Goal: Information Seeking & Learning: Learn about a topic

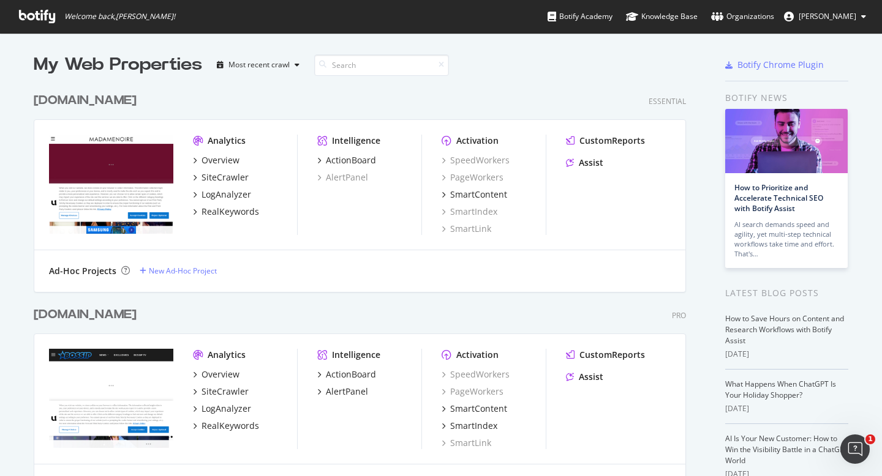
scroll to position [476, 882]
click at [600, 144] on div "CustomReports" at bounding box center [612, 141] width 66 height 12
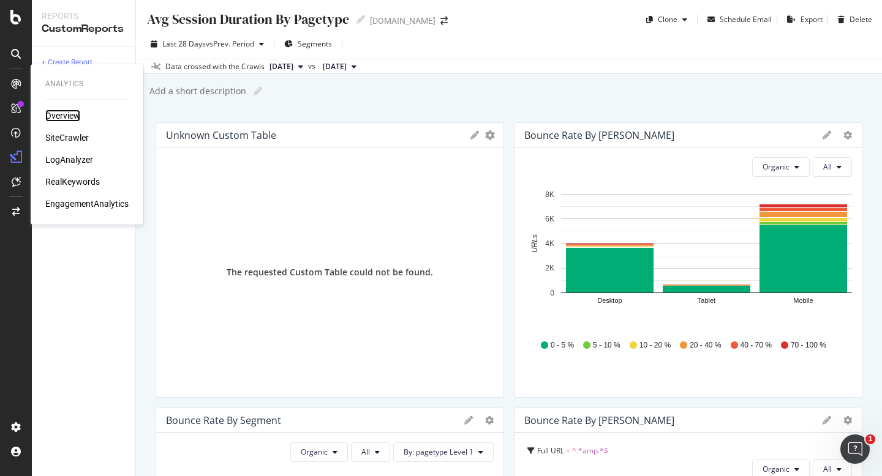
click at [55, 115] on div "Overview" at bounding box center [62, 116] width 35 height 12
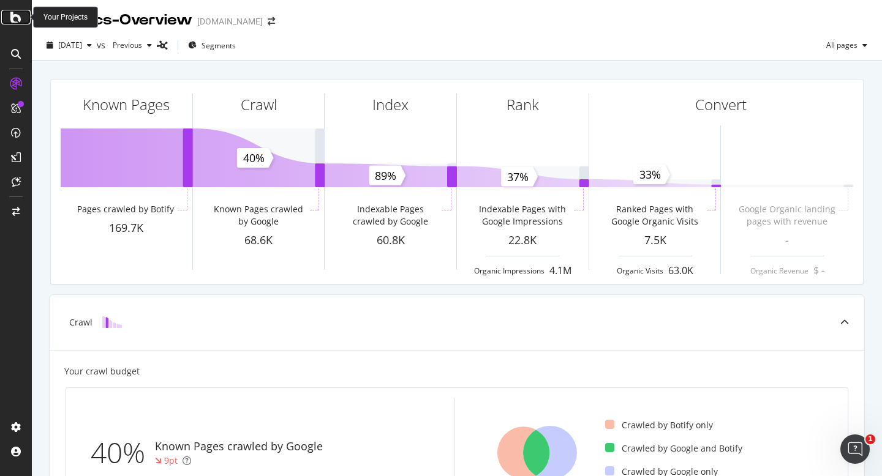
click at [14, 18] on icon at bounding box center [15, 17] width 11 height 15
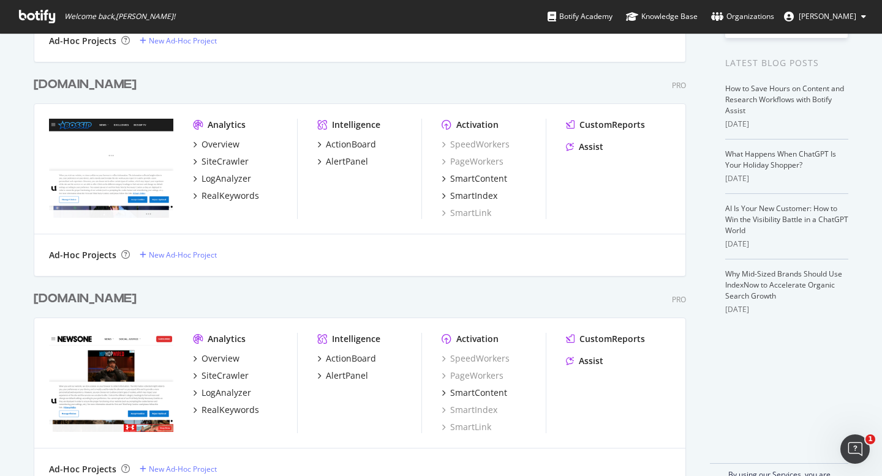
scroll to position [233, 0]
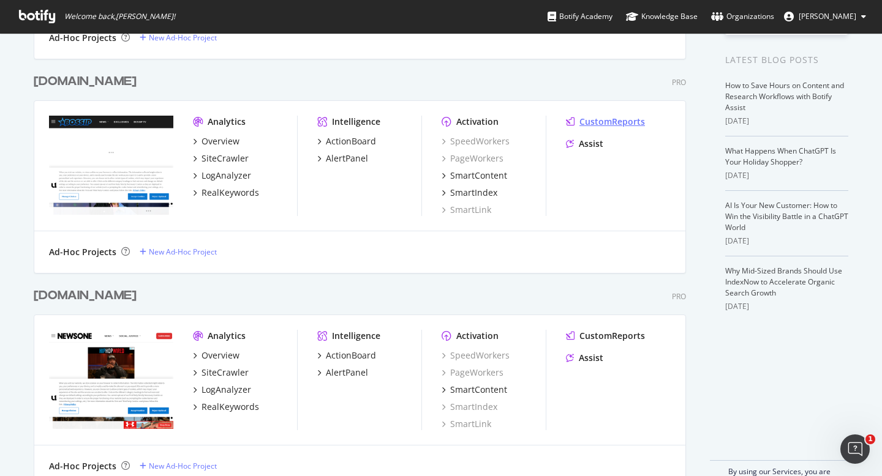
click at [602, 121] on div "CustomReports" at bounding box center [612, 122] width 66 height 12
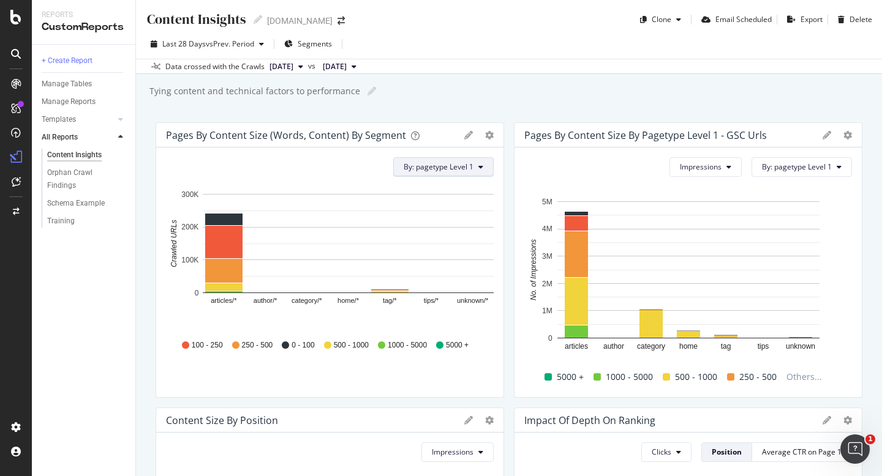
click at [472, 165] on span "By: pagetype Level 1" at bounding box center [439, 167] width 70 height 10
click at [407, 107] on div "Content Insights Content Insights bossip.com Clone Email Scheduled Export Delet…" at bounding box center [509, 238] width 746 height 476
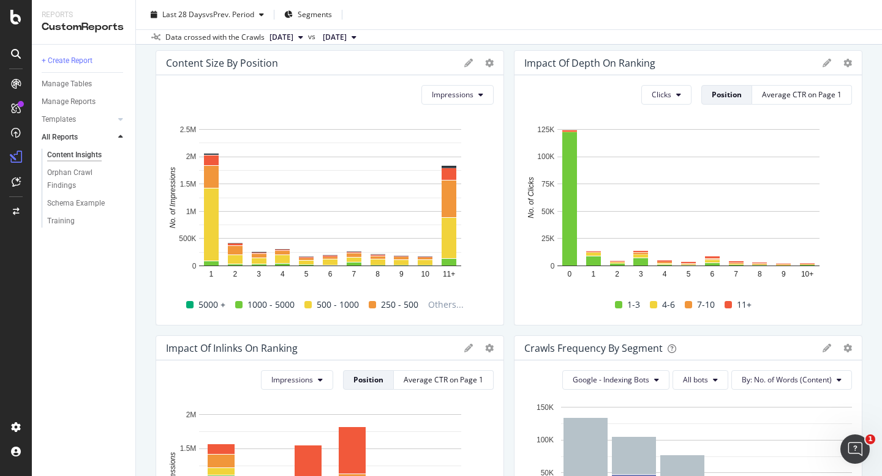
scroll to position [346, 0]
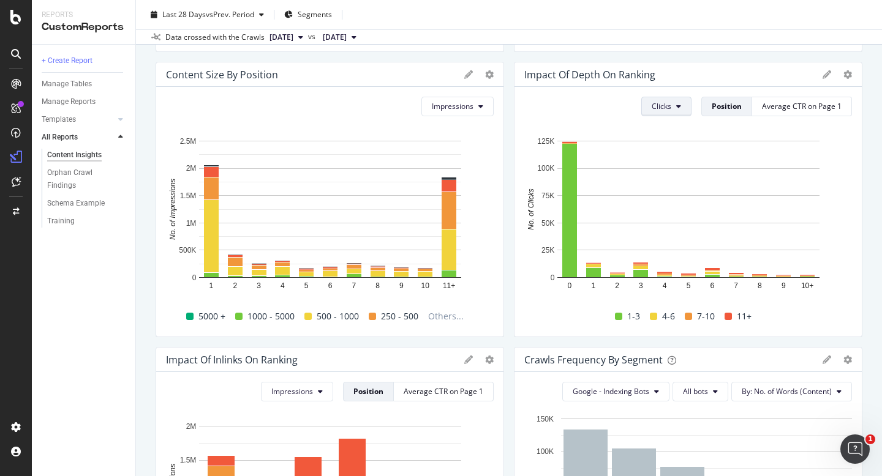
click at [668, 111] on span "Clicks" at bounding box center [662, 106] width 20 height 10
click at [675, 171] on span "Impressions" at bounding box center [677, 176] width 46 height 11
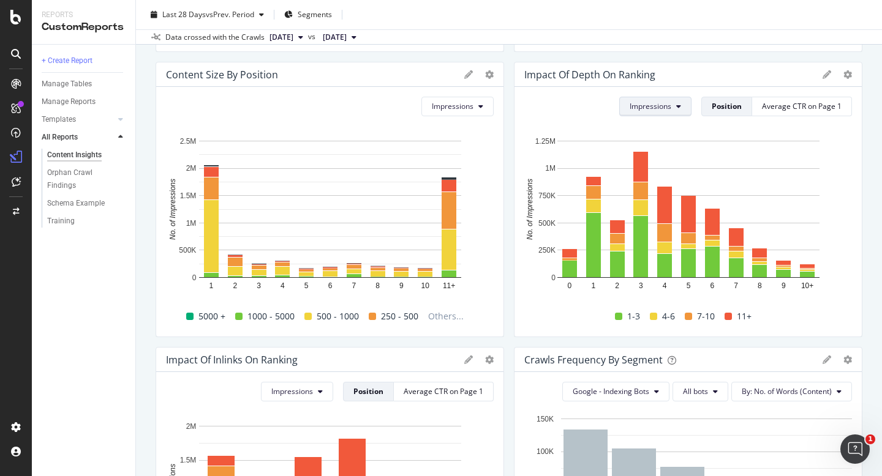
click at [671, 107] on span "Impressions" at bounding box center [650, 106] width 42 height 10
click at [646, 201] on span "Missed Clicks" at bounding box center [654, 198] width 46 height 11
click at [660, 101] on span "Missed Clicks" at bounding box center [648, 106] width 46 height 10
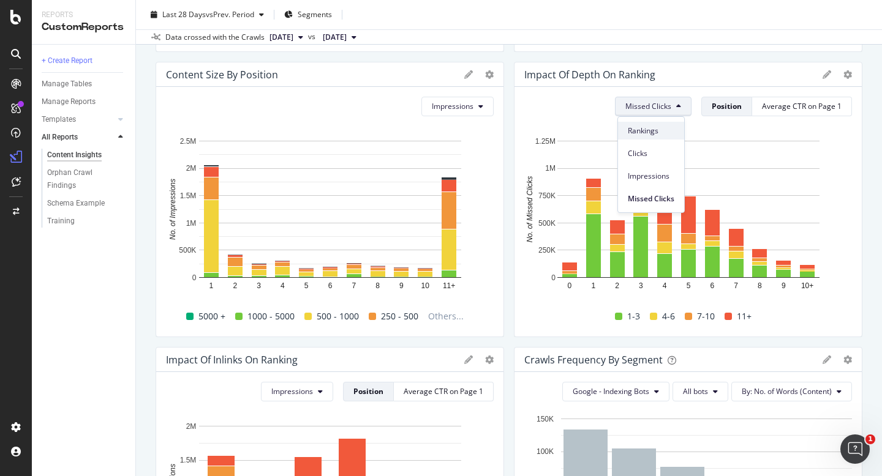
click at [649, 127] on span "Rankings" at bounding box center [651, 131] width 47 height 11
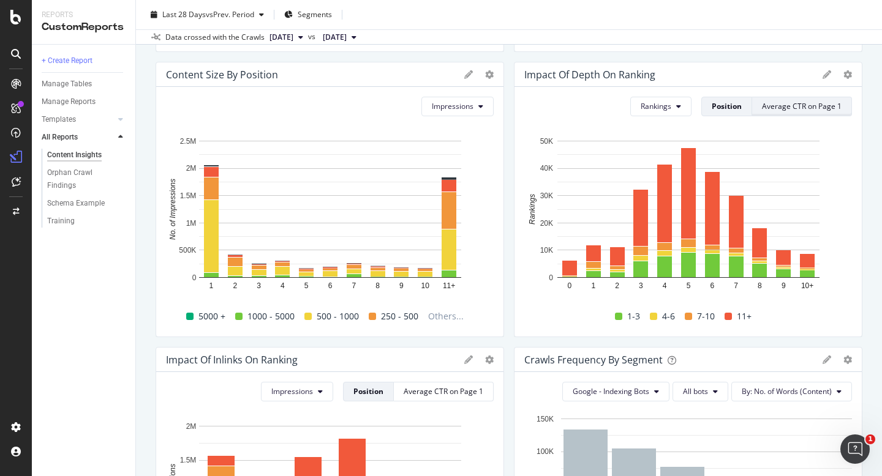
click at [781, 110] on div "Average CTR on Page 1" at bounding box center [802, 106] width 80 height 10
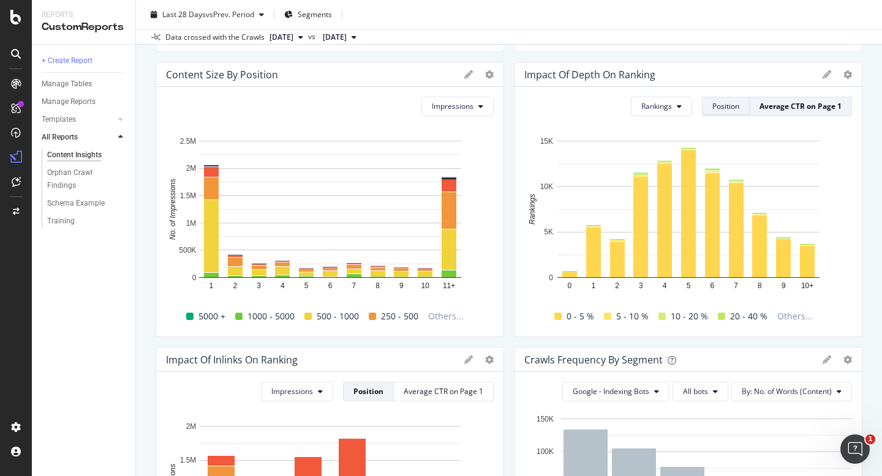
click at [721, 110] on div "Position" at bounding box center [725, 106] width 27 height 10
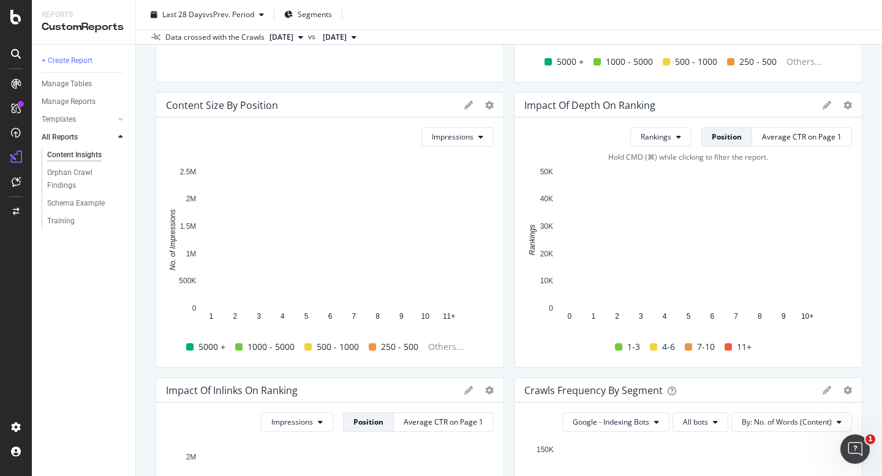
scroll to position [301, 0]
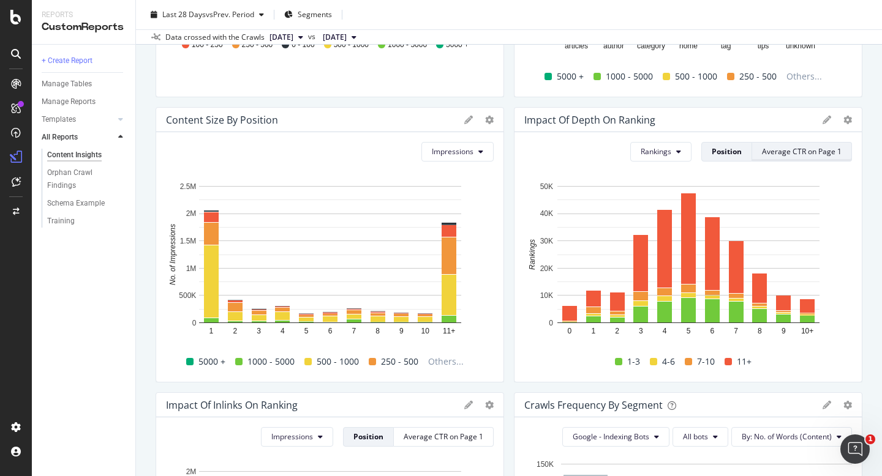
click at [769, 146] on div "Average CTR on Page 1" at bounding box center [802, 151] width 80 height 10
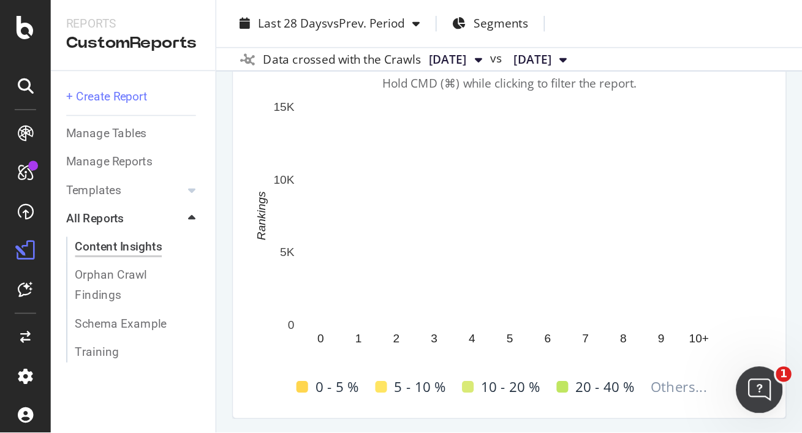
scroll to position [985, 0]
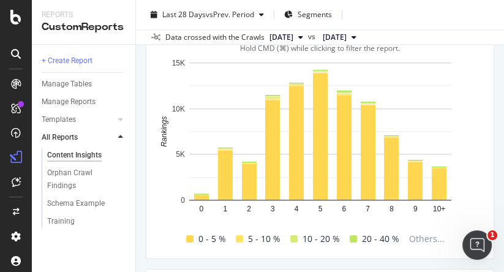
click at [234, 108] on rect "A chart." at bounding box center [320, 131] width 262 height 138
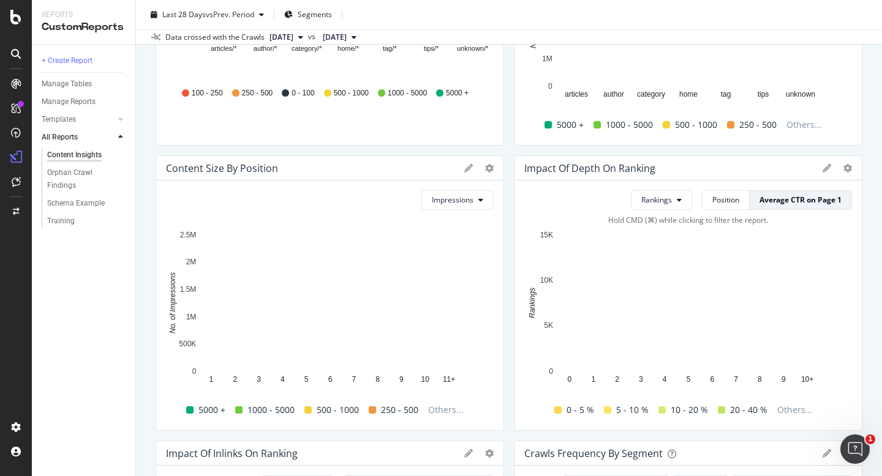
scroll to position [250, 0]
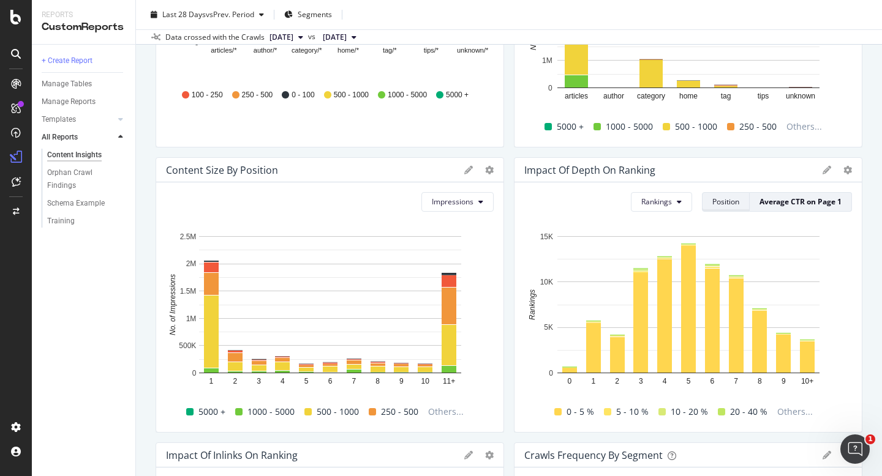
click at [726, 206] on div "Position" at bounding box center [725, 202] width 27 height 10
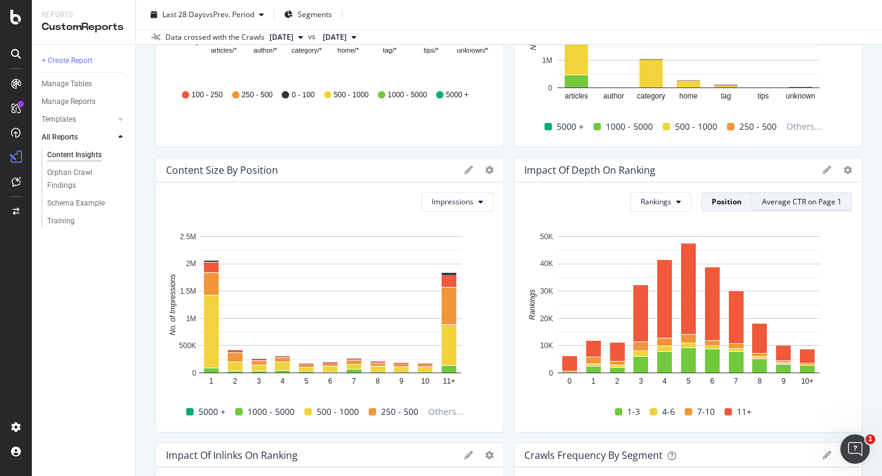
click at [792, 201] on div "Average CTR on Page 1" at bounding box center [802, 202] width 80 height 10
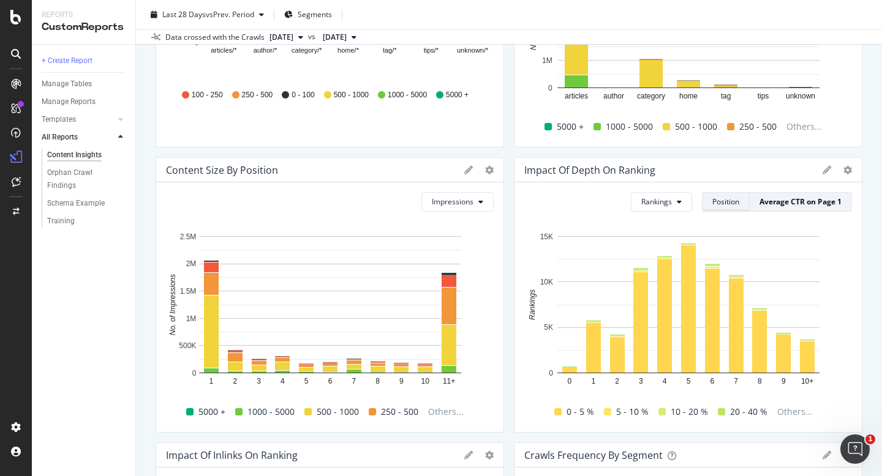
click at [735, 199] on div "Position" at bounding box center [725, 202] width 27 height 10
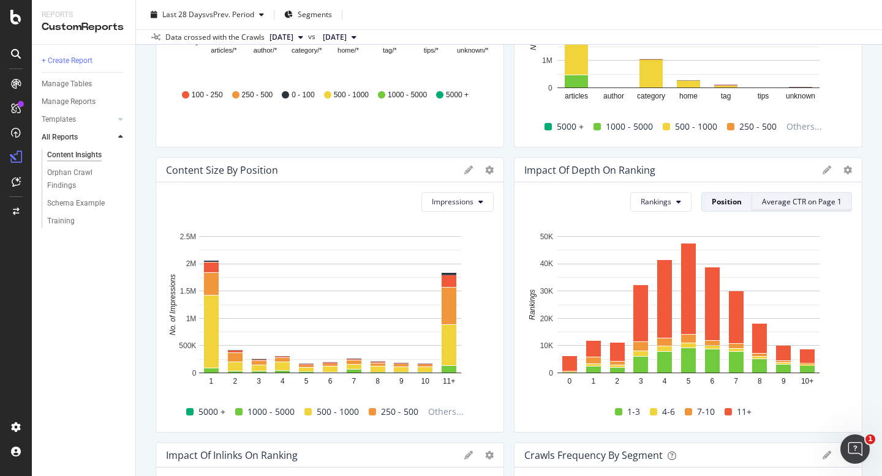
click at [781, 202] on div "Average CTR on Page 1" at bounding box center [802, 202] width 80 height 10
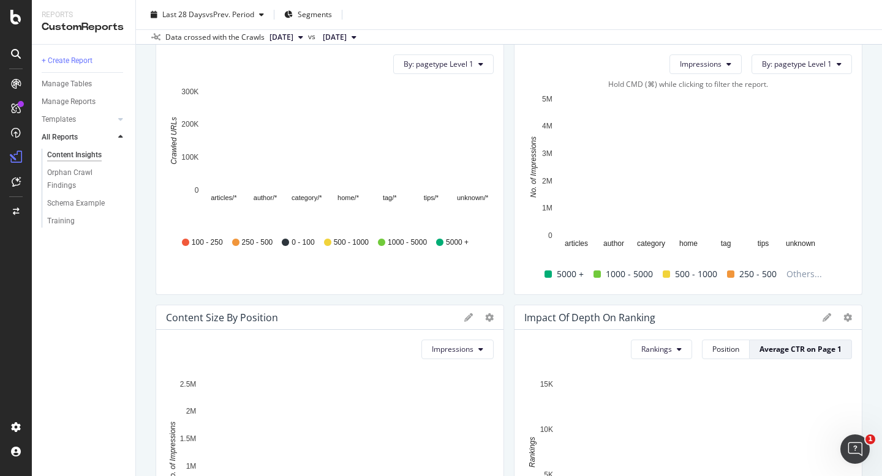
scroll to position [127, 0]
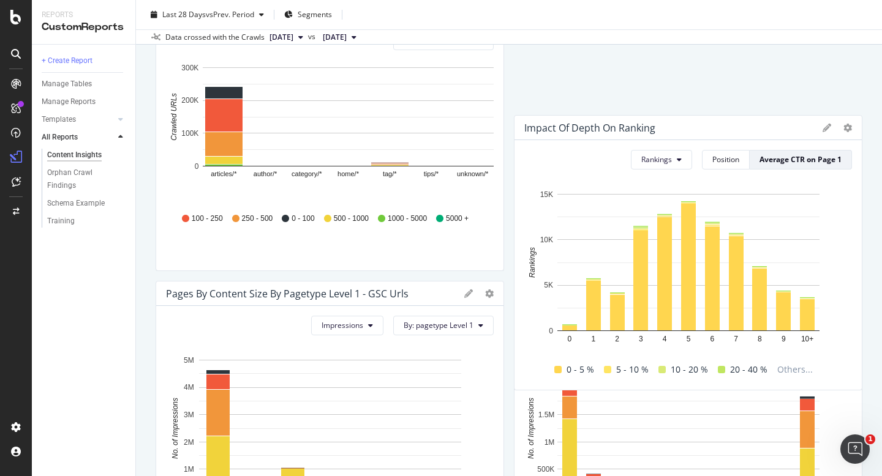
drag, startPoint x: 539, startPoint y: 296, endPoint x: 573, endPoint y: 130, distance: 169.9
click at [573, 130] on div "Impact of Depth on Ranking" at bounding box center [589, 128] width 131 height 12
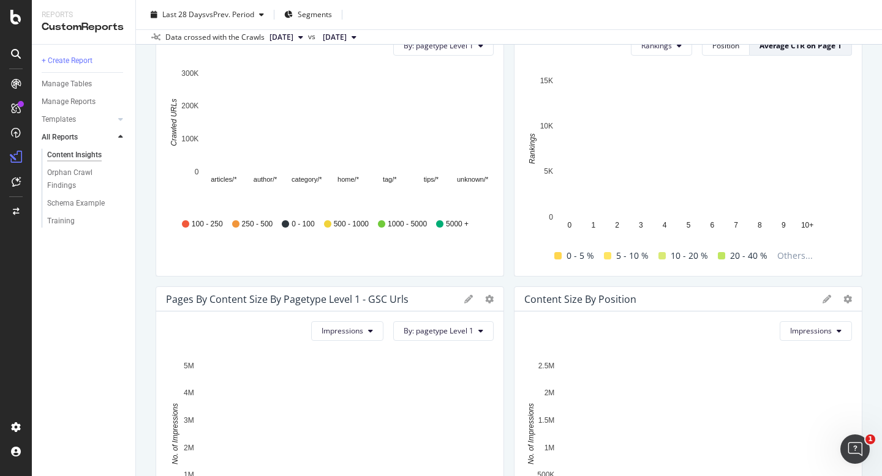
scroll to position [0, 0]
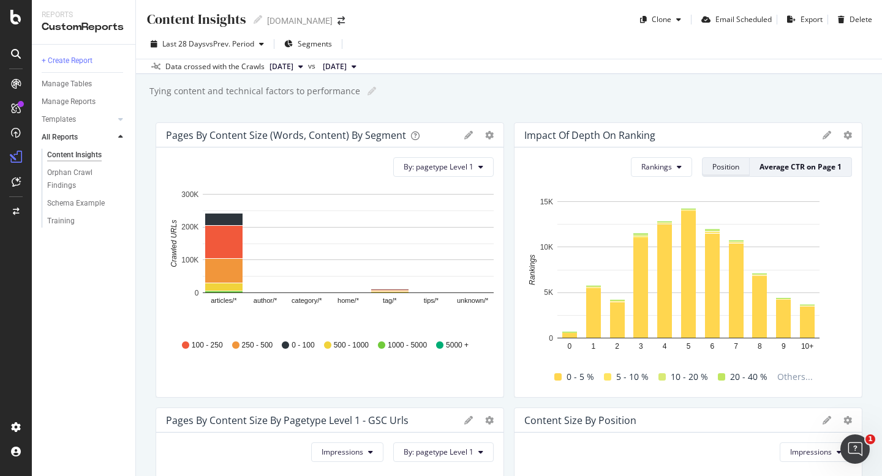
click at [725, 167] on div "Position" at bounding box center [725, 167] width 27 height 10
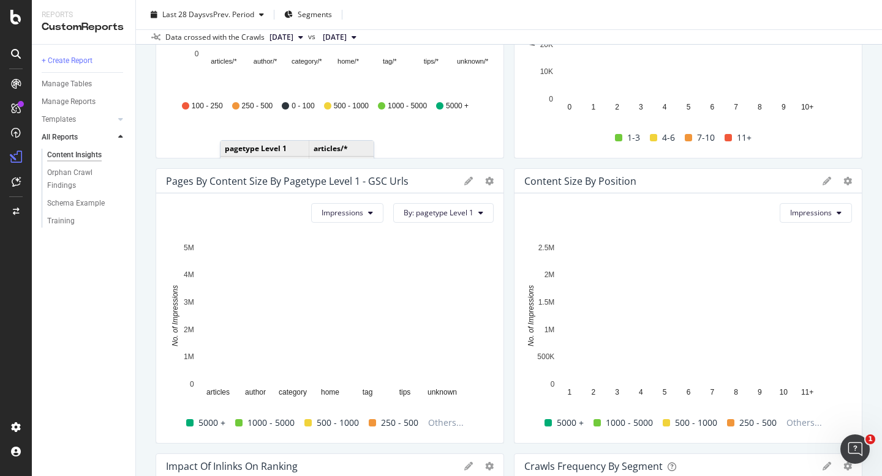
scroll to position [259, 0]
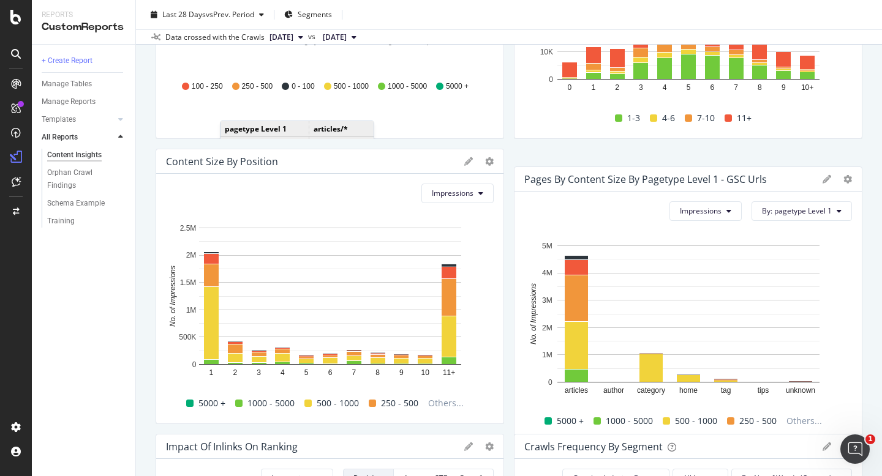
drag, startPoint x: 272, startPoint y: 167, endPoint x: 633, endPoint y: 185, distance: 361.1
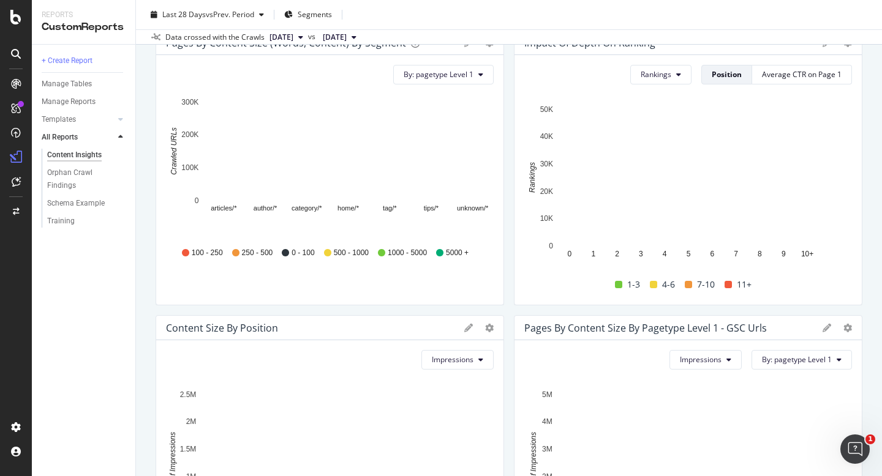
scroll to position [0, 0]
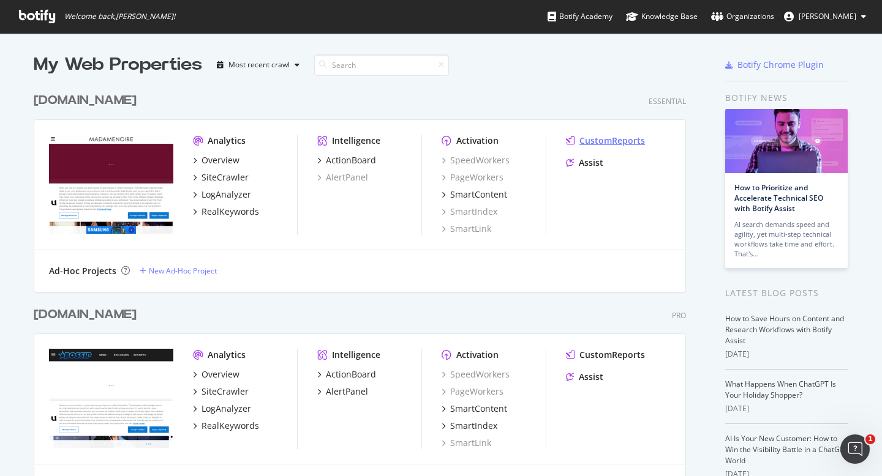
click at [598, 146] on div "CustomReports" at bounding box center [612, 141] width 66 height 12
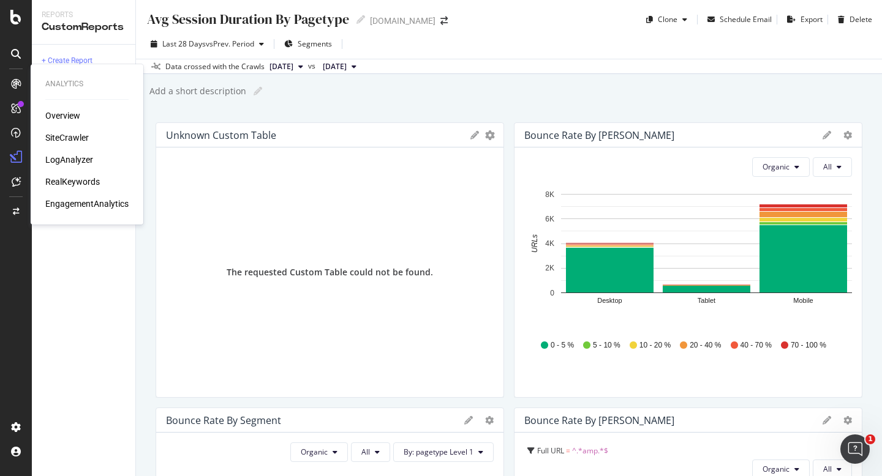
click at [58, 115] on div "Overview" at bounding box center [62, 116] width 35 height 12
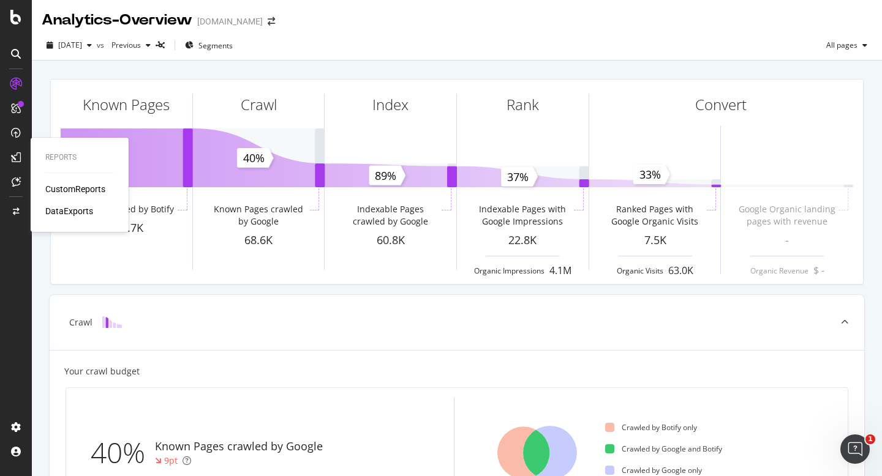
click at [51, 193] on div "CustomReports" at bounding box center [75, 189] width 60 height 12
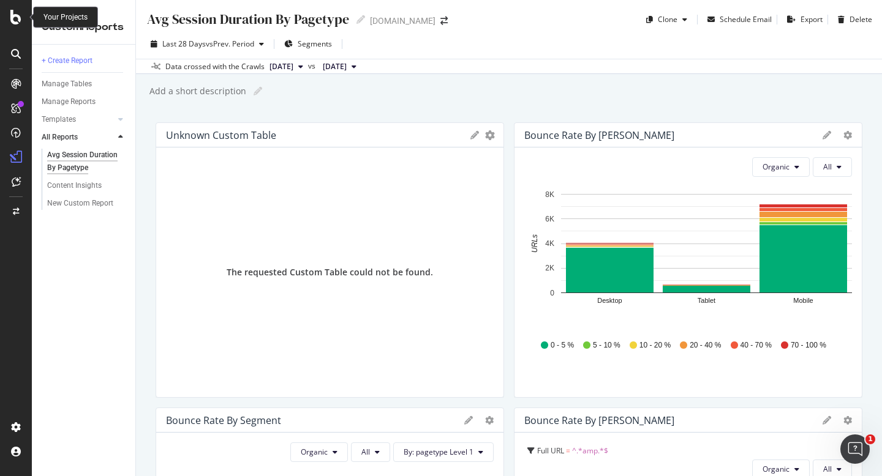
click at [16, 20] on icon at bounding box center [15, 17] width 11 height 15
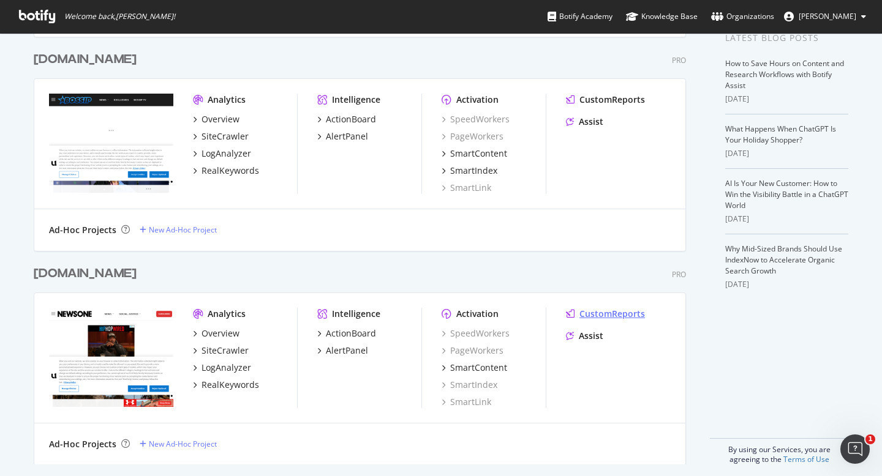
scroll to position [263, 0]
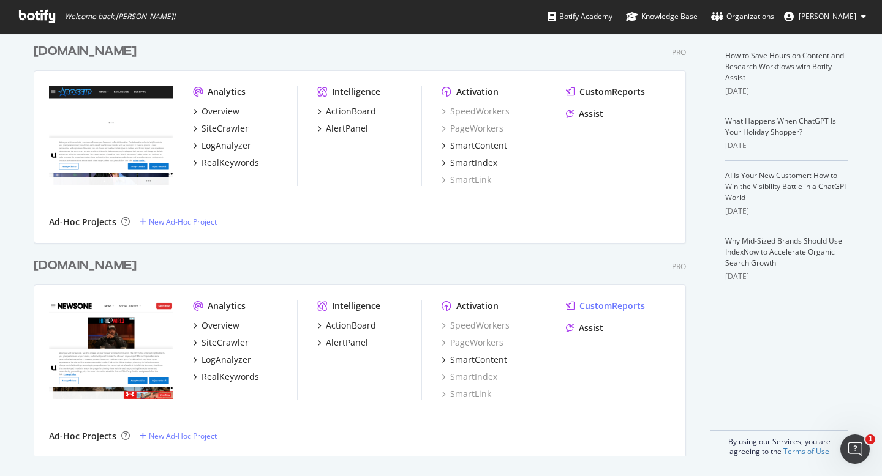
click at [594, 304] on div "CustomReports" at bounding box center [612, 306] width 66 height 12
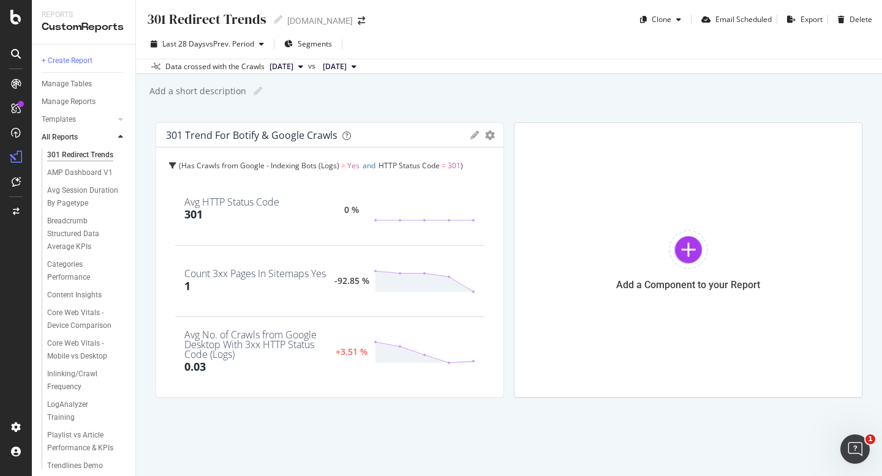
click at [434, 0] on div "301 Redirect Trends 301 Redirect Trends newsone.com Clone Email Scheduled Expor…" at bounding box center [509, 14] width 746 height 29
click at [14, 19] on icon at bounding box center [15, 17] width 11 height 15
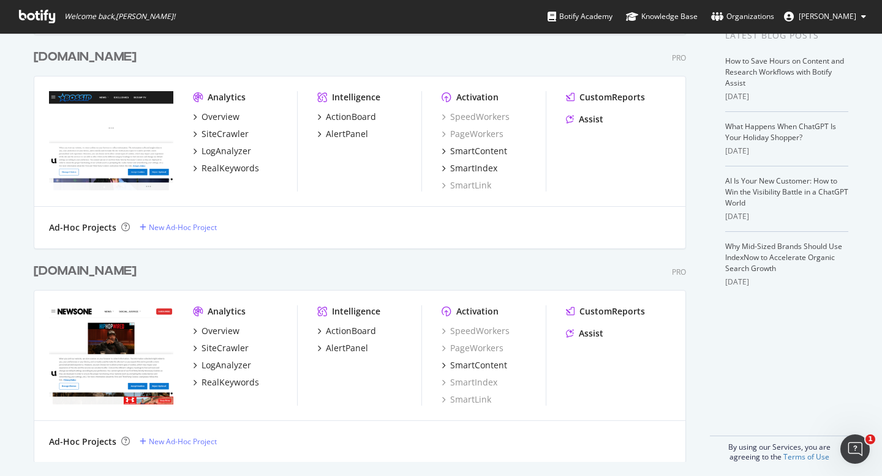
scroll to position [263, 0]
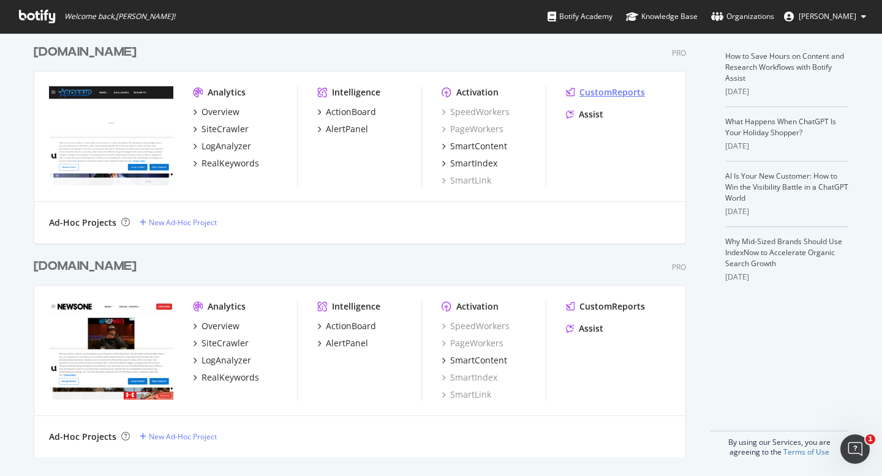
click at [605, 91] on div "CustomReports" at bounding box center [612, 92] width 66 height 12
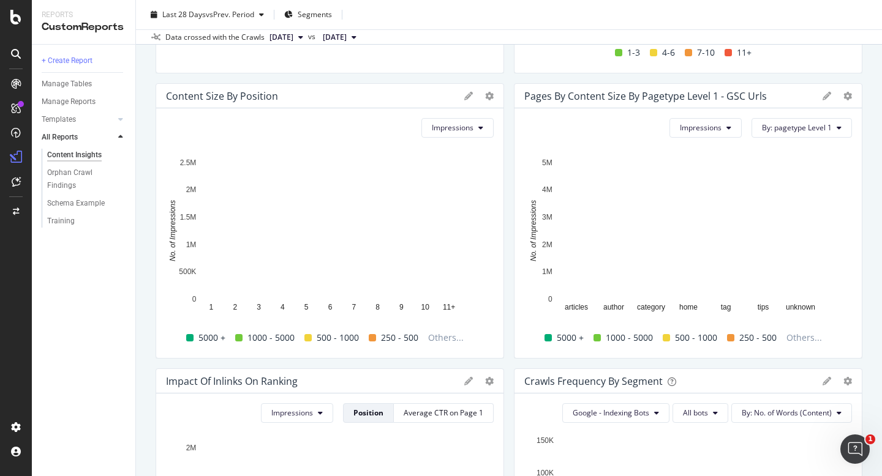
scroll to position [315, 0]
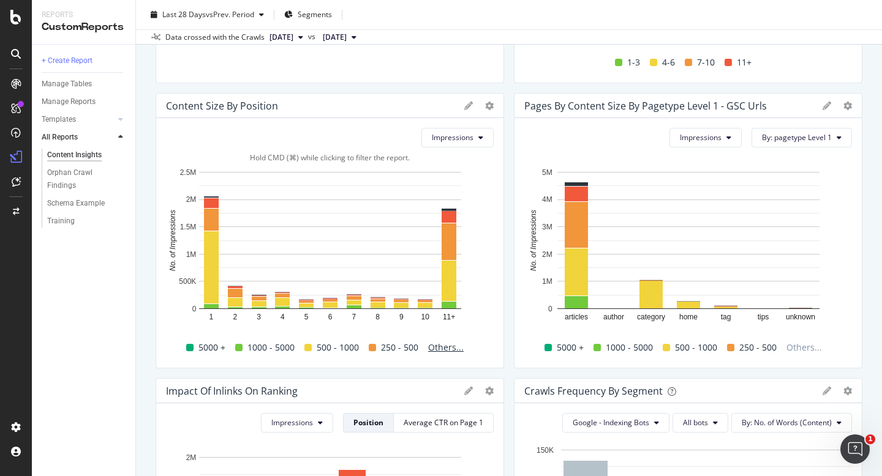
click at [440, 354] on span "Others..." at bounding box center [445, 347] width 45 height 15
click at [450, 145] on button "Impressions" at bounding box center [457, 138] width 72 height 20
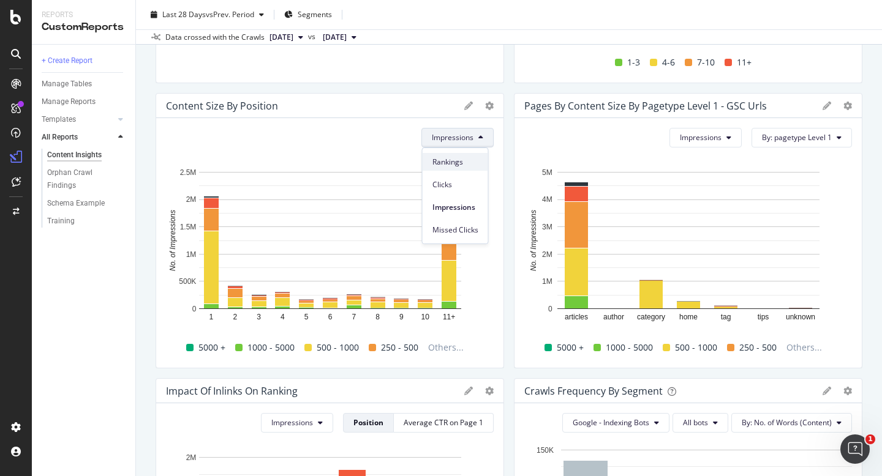
click at [444, 165] on span "Rankings" at bounding box center [455, 162] width 46 height 11
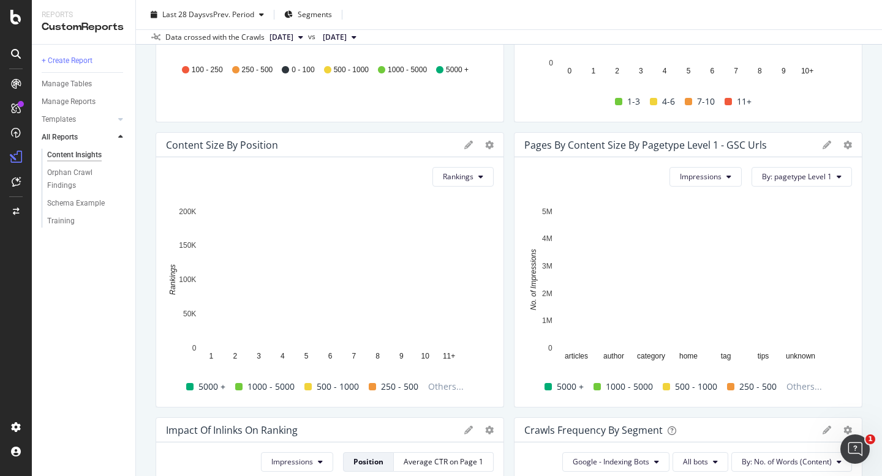
scroll to position [274, 0]
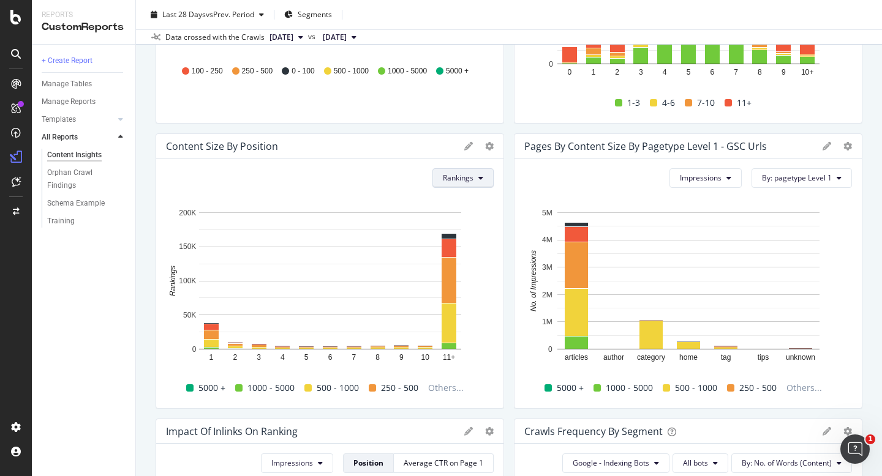
click at [472, 179] on span "Rankings" at bounding box center [458, 178] width 31 height 10
click at [462, 232] on div "Clicks" at bounding box center [466, 225] width 66 height 18
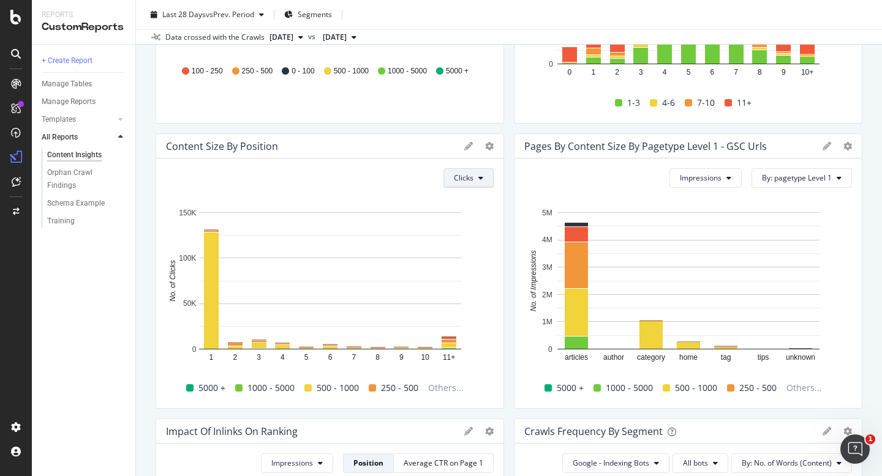
click at [477, 182] on button "Clicks" at bounding box center [468, 178] width 50 height 20
click at [476, 227] on span "Clicks" at bounding box center [477, 225] width 46 height 11
